Goal: Information Seeking & Learning: Learn about a topic

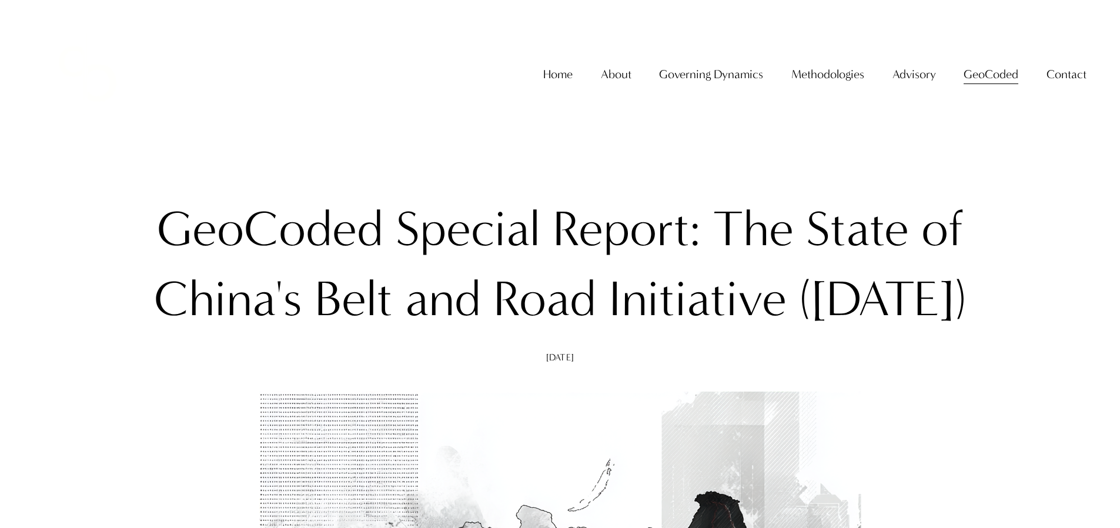
scroll to position [7645, 0]
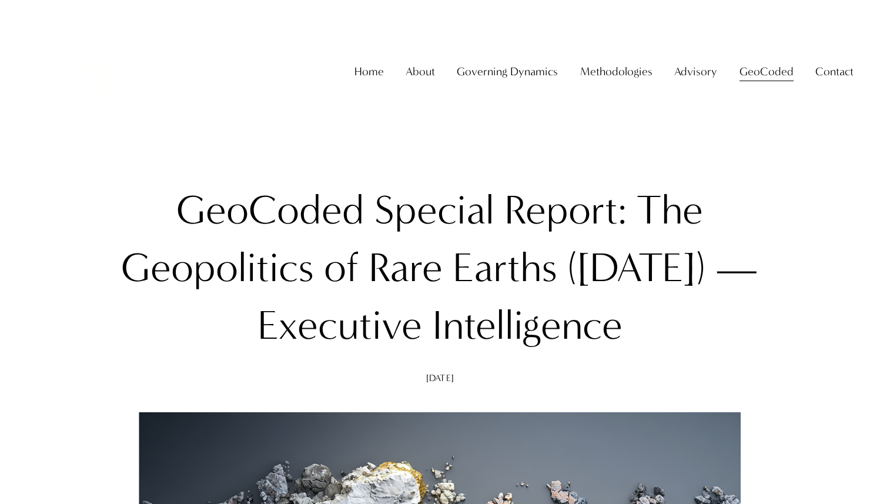
click at [379, 81] on link "Home" at bounding box center [368, 71] width 29 height 23
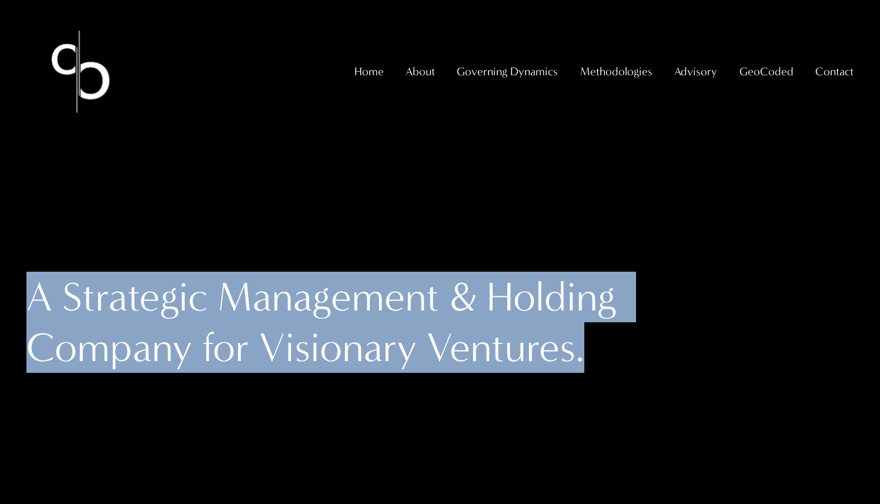
drag, startPoint x: 35, startPoint y: 295, endPoint x: 595, endPoint y: 357, distance: 563.7
click at [595, 357] on h1 "A Strategic Management & Holding Company for Visionary Ventures." at bounding box center [336, 322] width 620 height 101
copy h1 "A Strategic Management & Holding Company for Visionary Ventures."
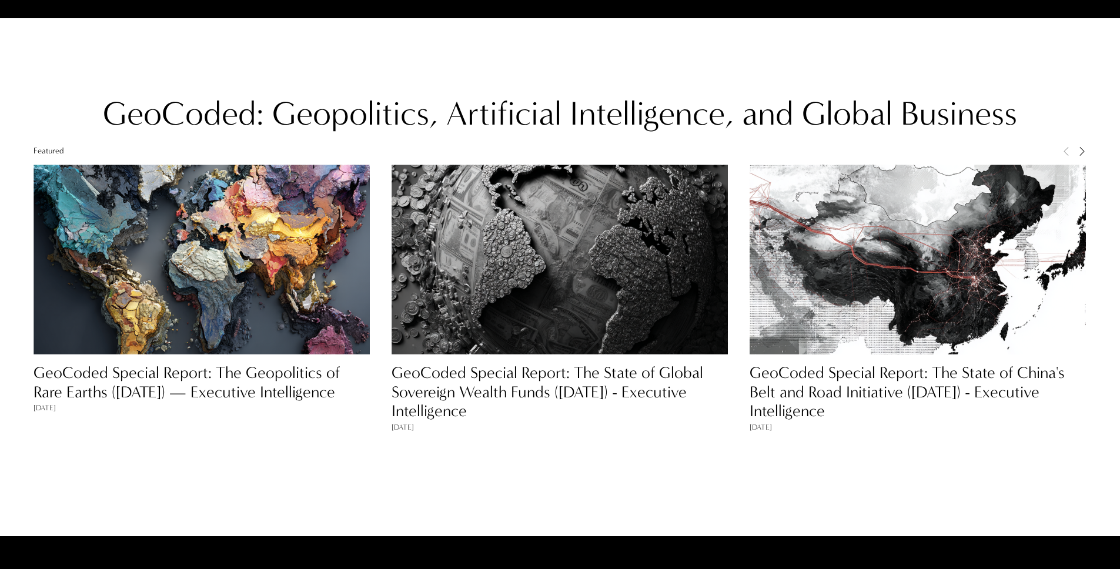
scroll to position [1201, 0]
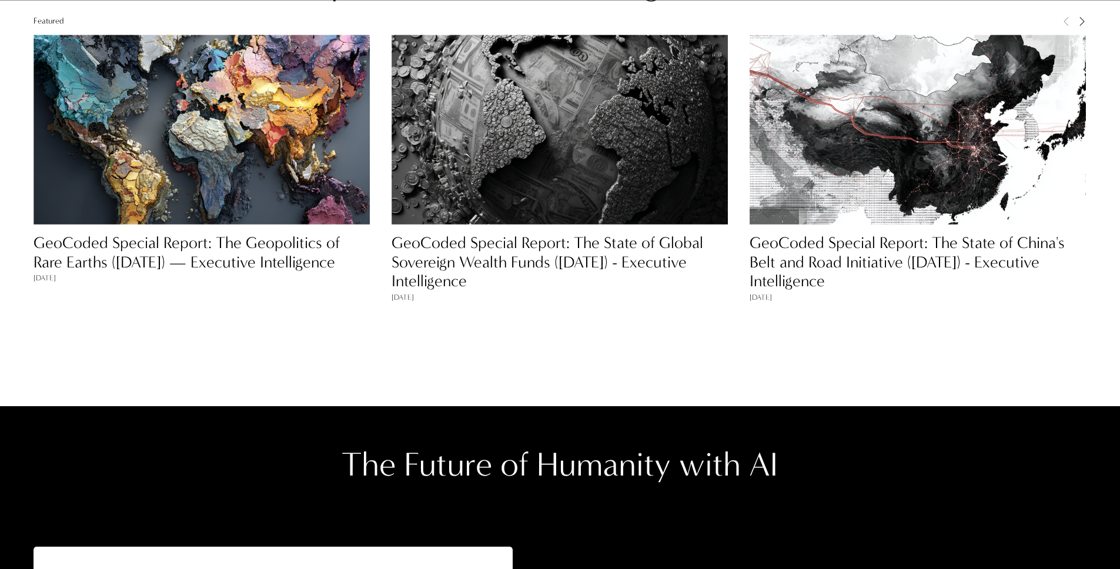
click at [289, 242] on link "GeoCoded Special Report: The Geopolitics of Rare Earths ([DATE]) — Executive In…" at bounding box center [187, 252] width 306 height 38
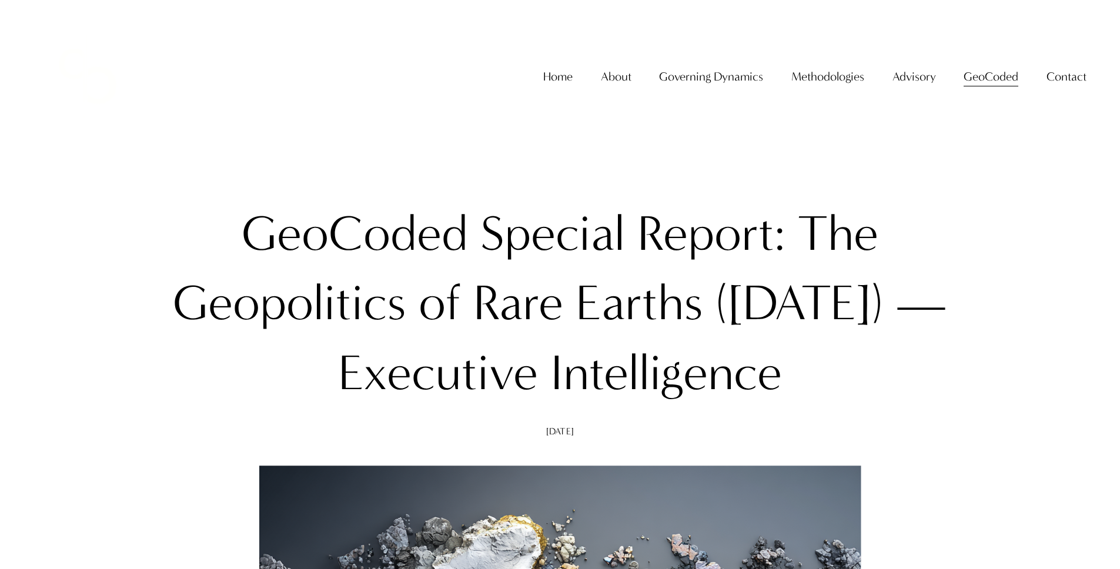
click at [0, 0] on span "GeoCoded Special Reports" at bounding box center [0, 0] width 0 height 0
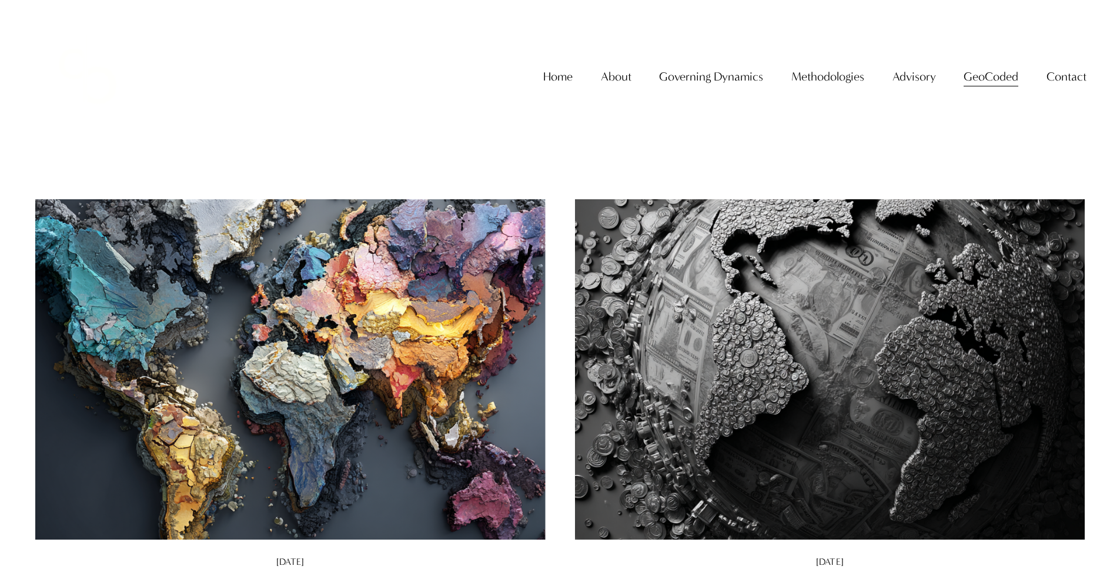
click at [293, 303] on img at bounding box center [290, 370] width 516 height 344
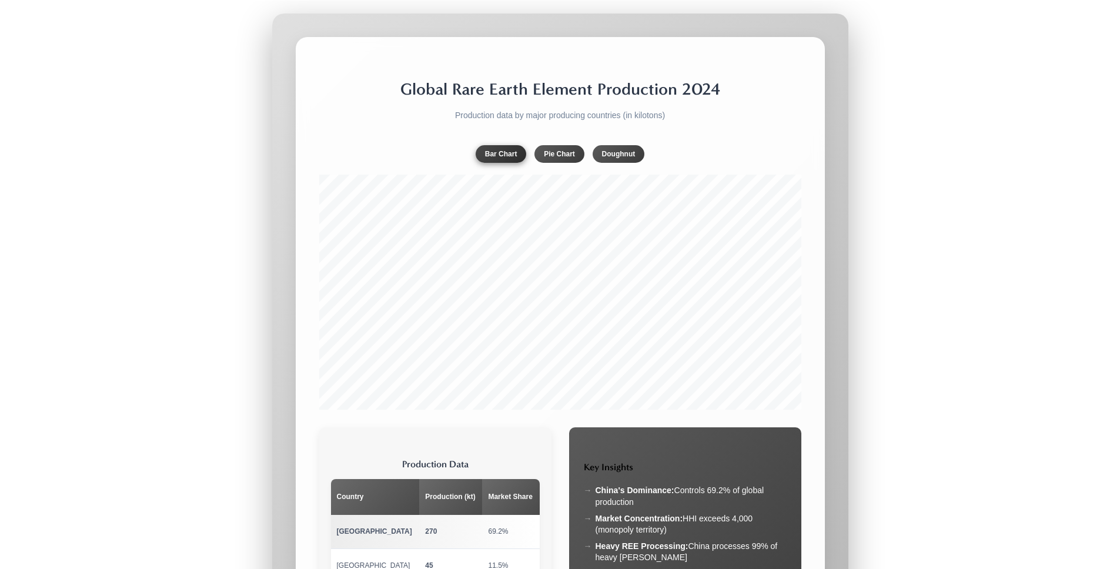
scroll to position [2042, 0]
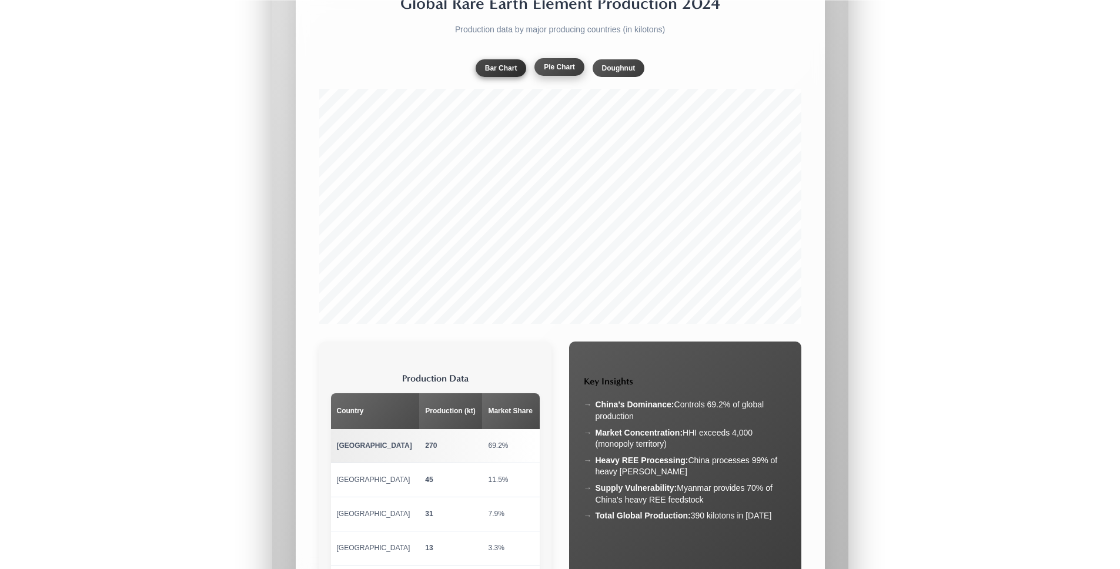
click at [544, 76] on button "Pie Chart" at bounding box center [559, 67] width 50 height 18
click at [610, 76] on button "Doughnut" at bounding box center [619, 67] width 52 height 18
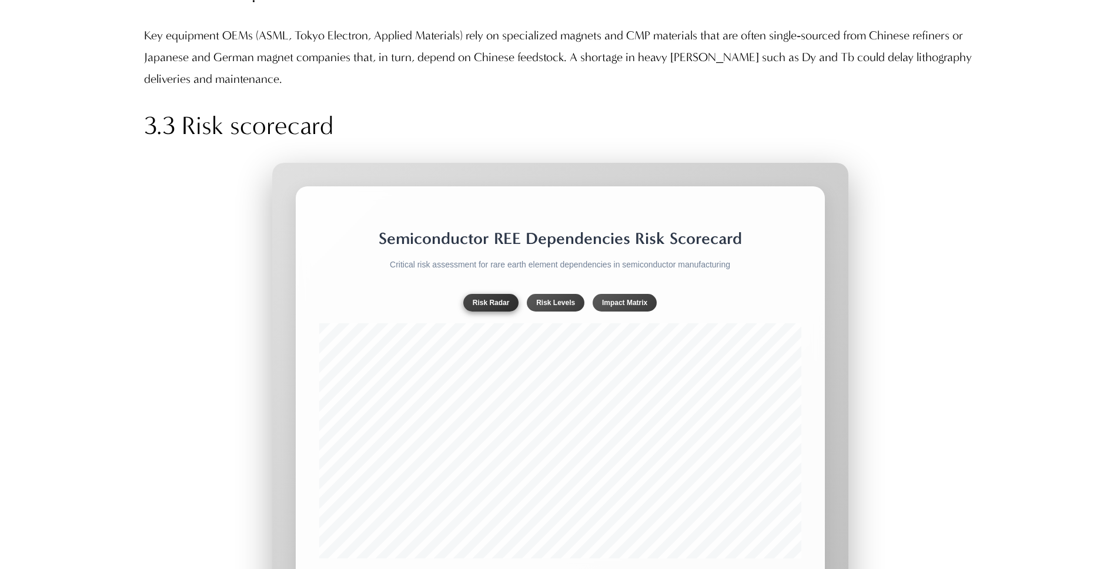
scroll to position [5566, 0]
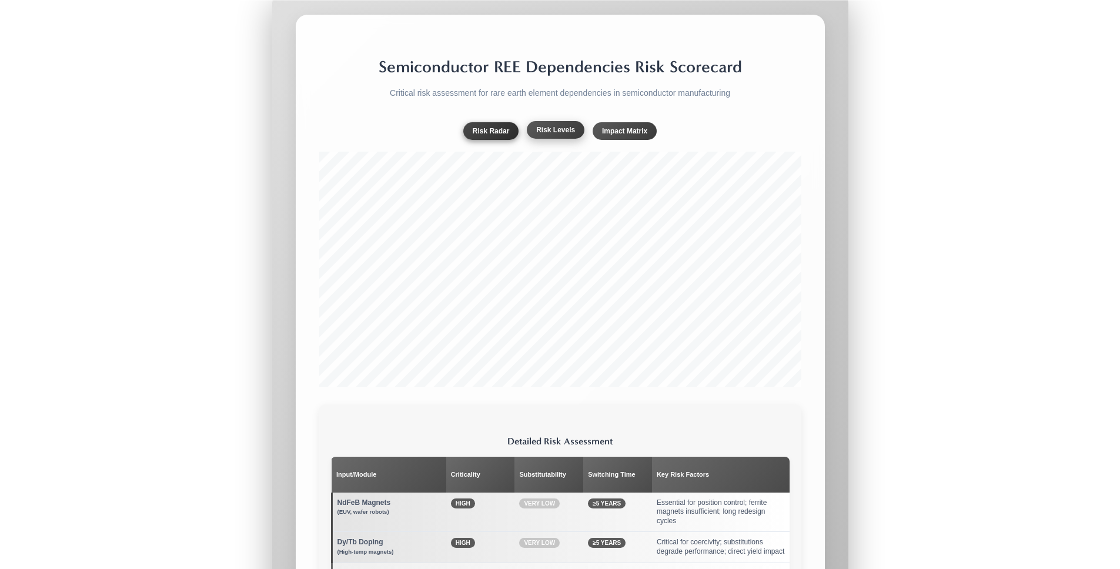
click at [557, 121] on button "Risk Levels" at bounding box center [556, 130] width 58 height 18
click at [620, 121] on button "Impact Matrix" at bounding box center [625, 130] width 64 height 18
click at [476, 121] on button "Risk Radar" at bounding box center [491, 130] width 56 height 18
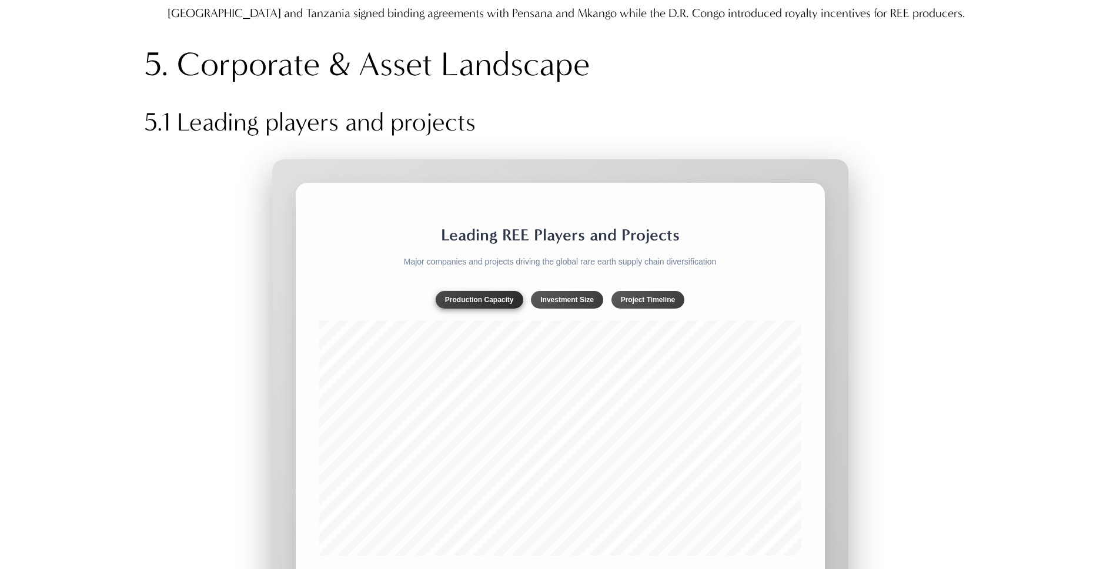
scroll to position [6992, 0]
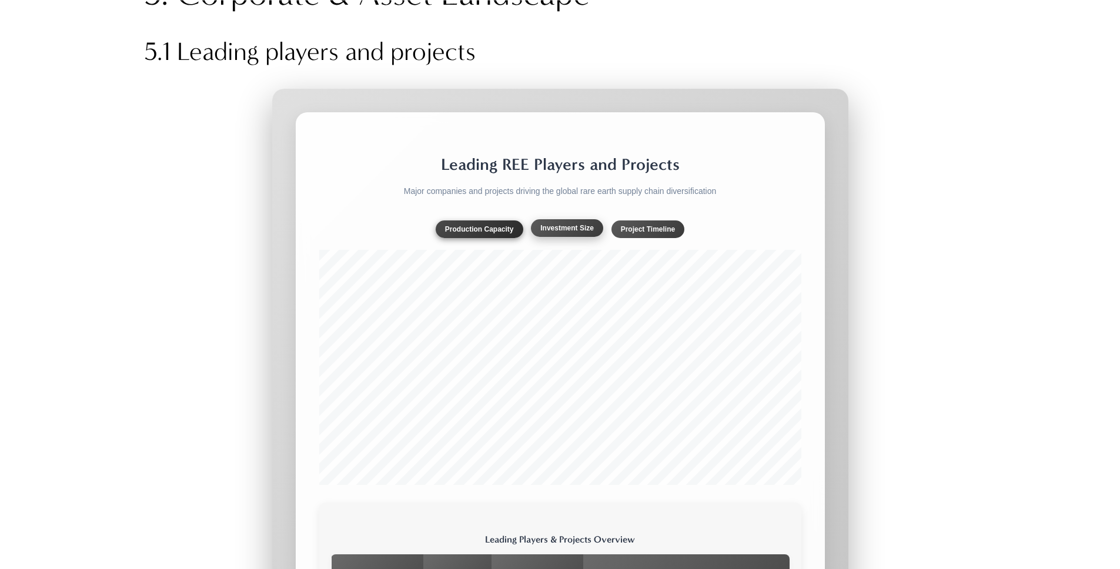
click at [554, 237] on button "Investment Size" at bounding box center [567, 228] width 72 height 18
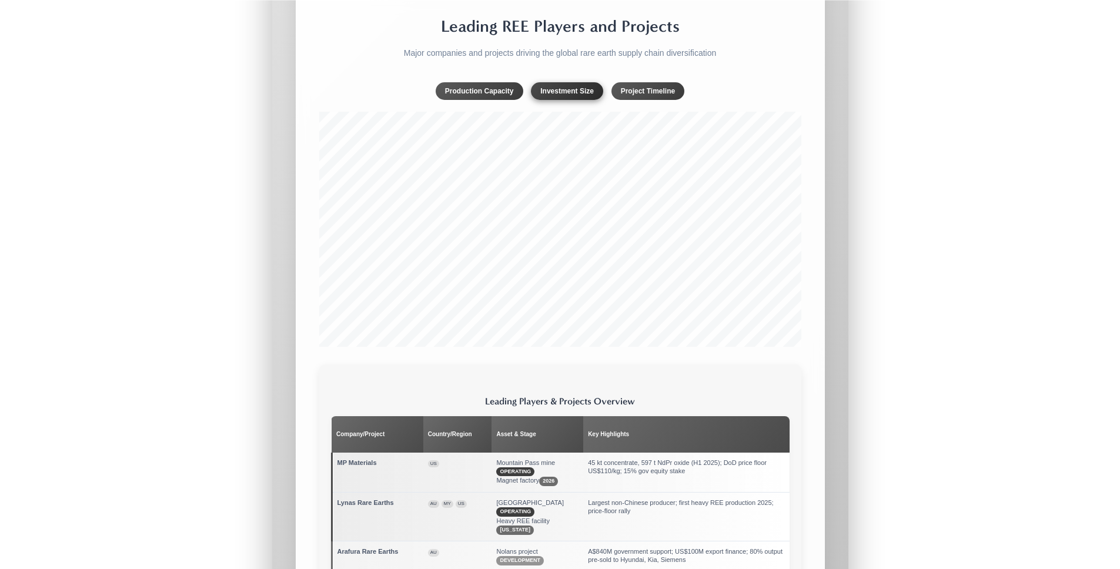
scroll to position [7187, 0]
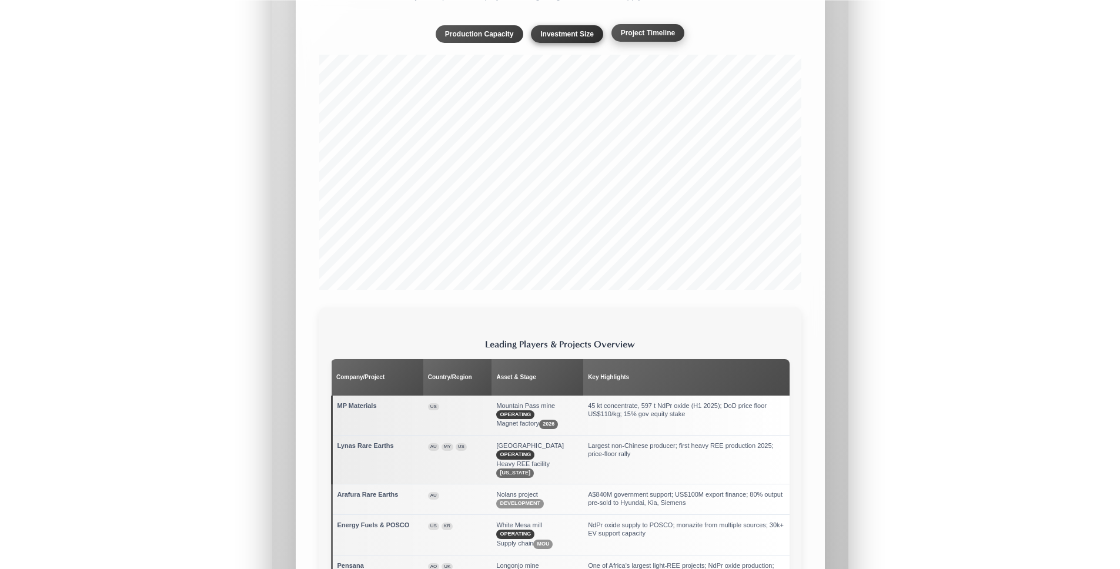
click at [640, 42] on button "Project Timeline" at bounding box center [647, 33] width 73 height 18
click at [497, 42] on button "Production Capacity" at bounding box center [480, 33] width 88 height 18
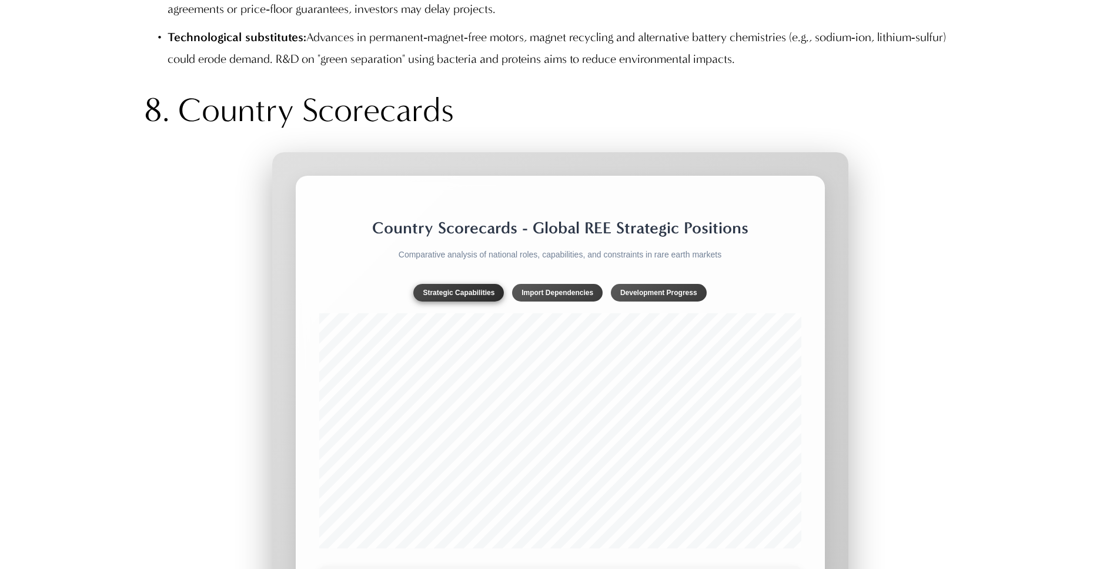
scroll to position [9953, 0]
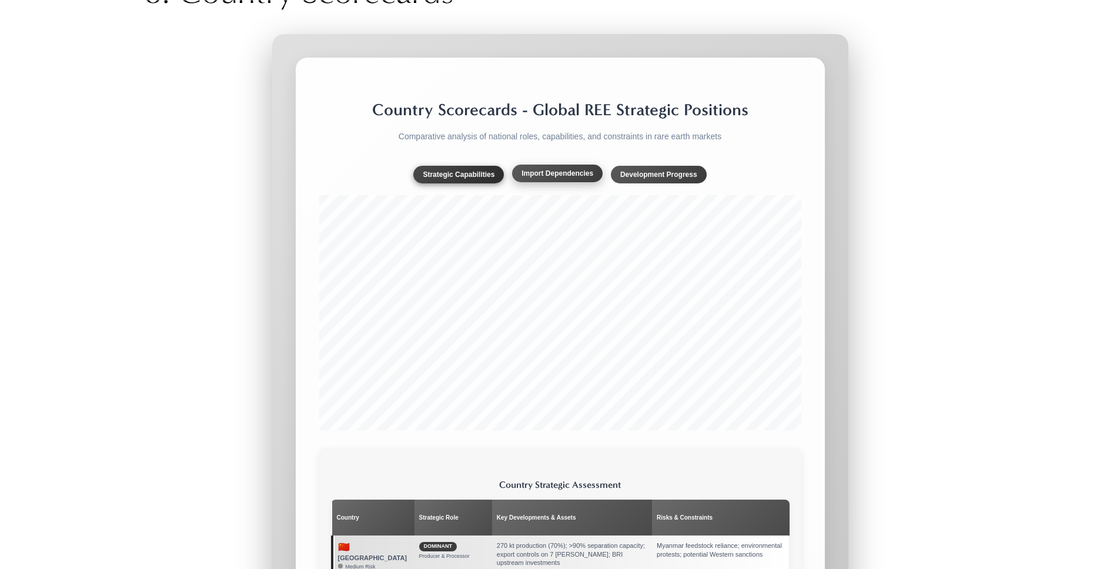
click at [558, 181] on button "Import Dependencies" at bounding box center [557, 174] width 91 height 18
click at [630, 175] on button "Development Progress" at bounding box center [659, 174] width 96 height 18
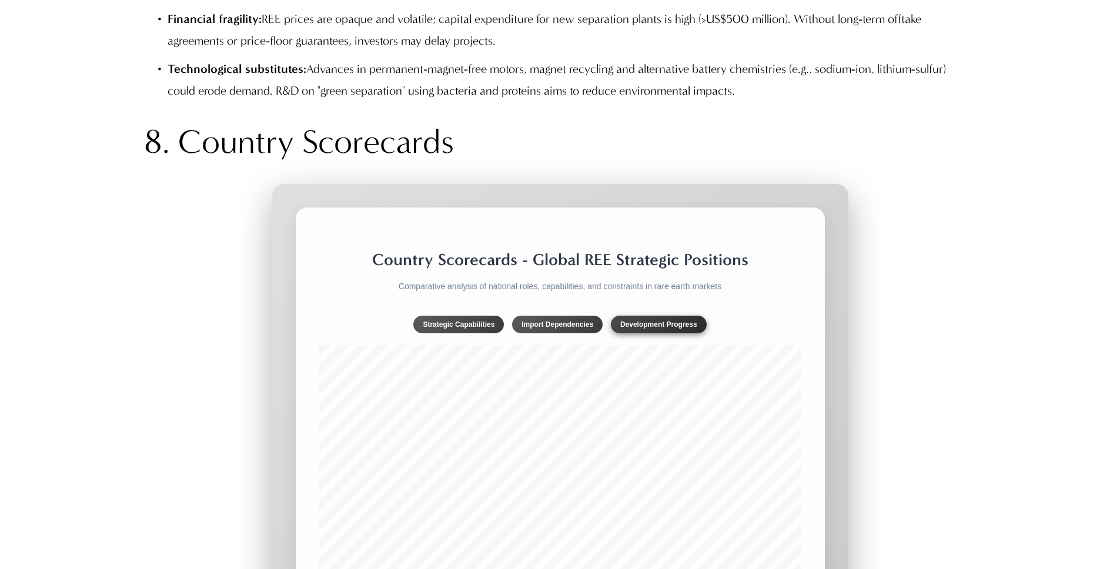
scroll to position [9819, 0]
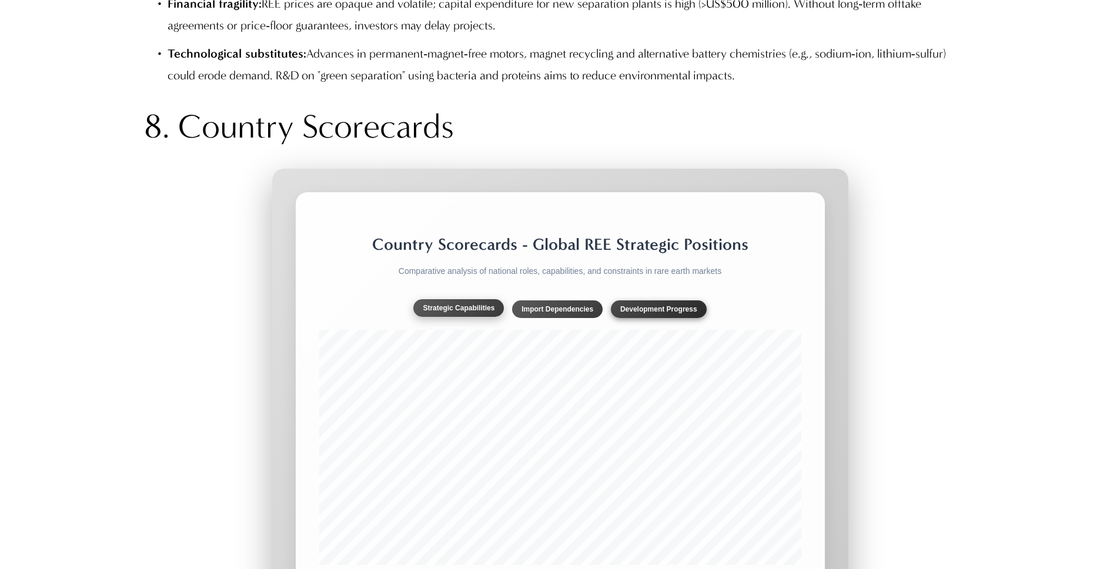
click at [475, 309] on button "Strategic Capabilities" at bounding box center [458, 308] width 91 height 18
click at [548, 311] on button "Import Dependencies" at bounding box center [557, 308] width 91 height 18
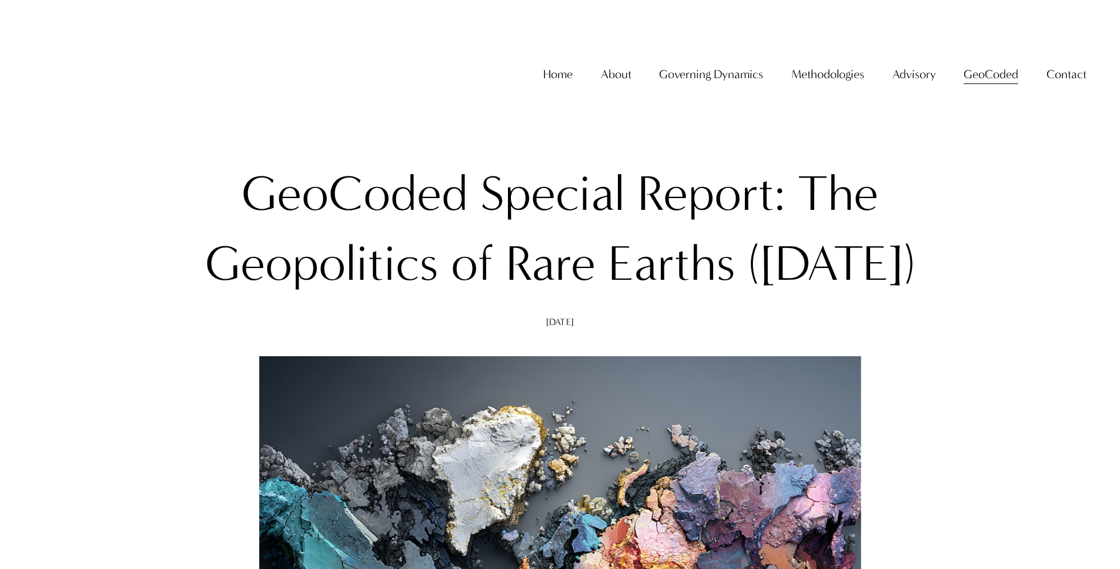
scroll to position [0, 0]
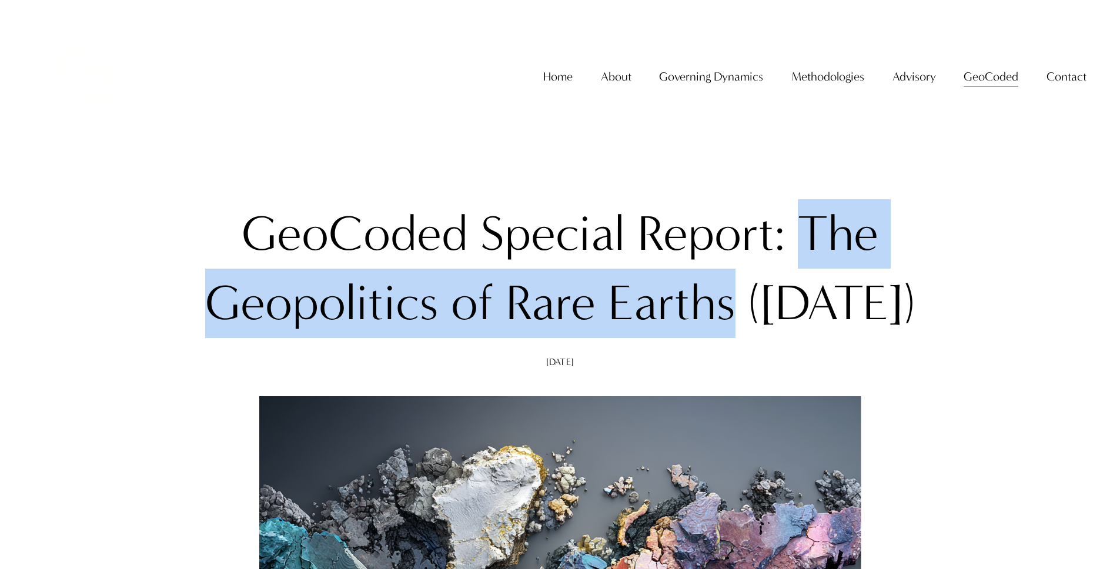
drag, startPoint x: 799, startPoint y: 229, endPoint x: 744, endPoint y: 299, distance: 89.5
click at [744, 299] on h1 "GeoCoded Special Report: The Geopolitics of Rare Earths (August 2025)" at bounding box center [560, 268] width 832 height 139
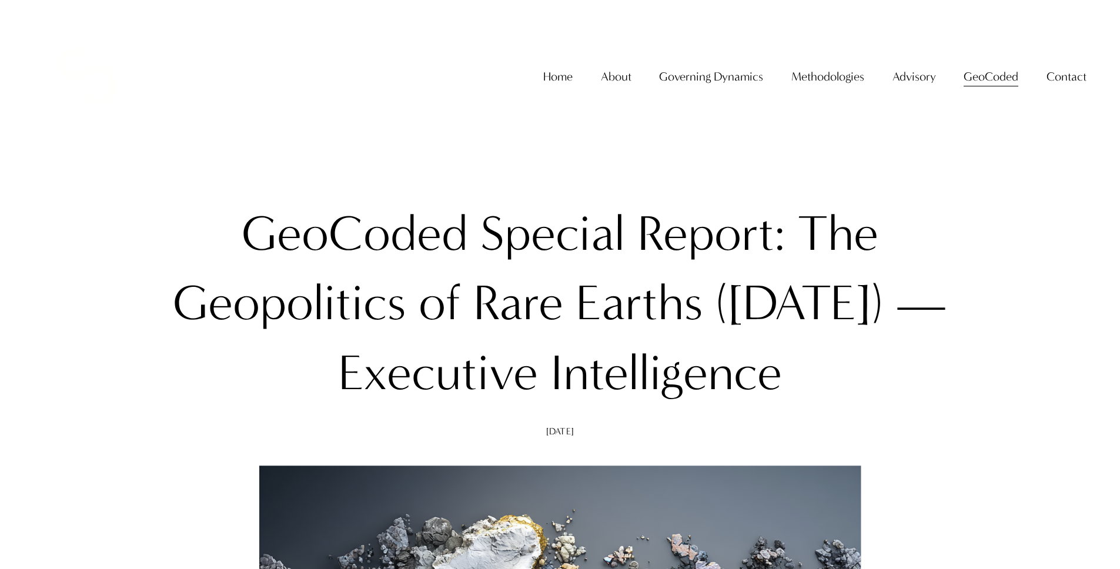
click at [544, 82] on link "Home" at bounding box center [557, 77] width 29 height 24
